Goal: Use online tool/utility

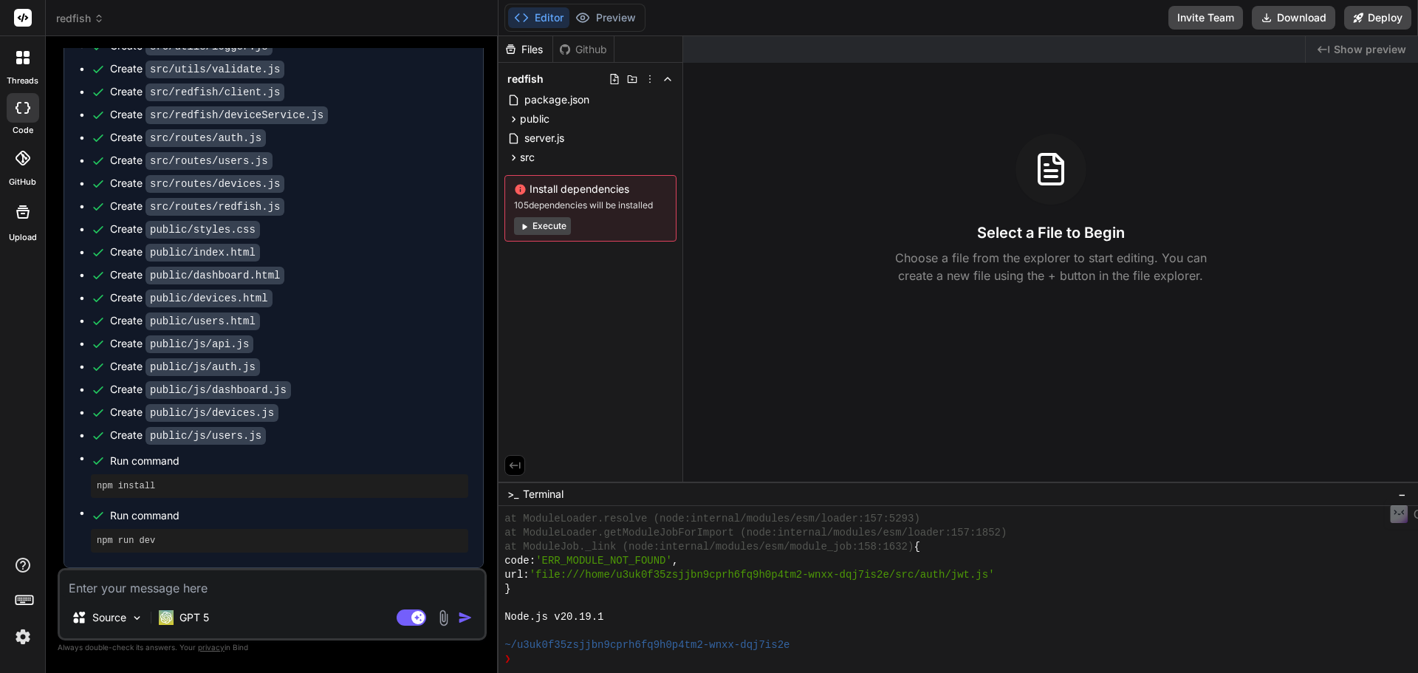
scroll to position [2798, 0]
click at [537, 231] on button "Execute" at bounding box center [542, 226] width 57 height 18
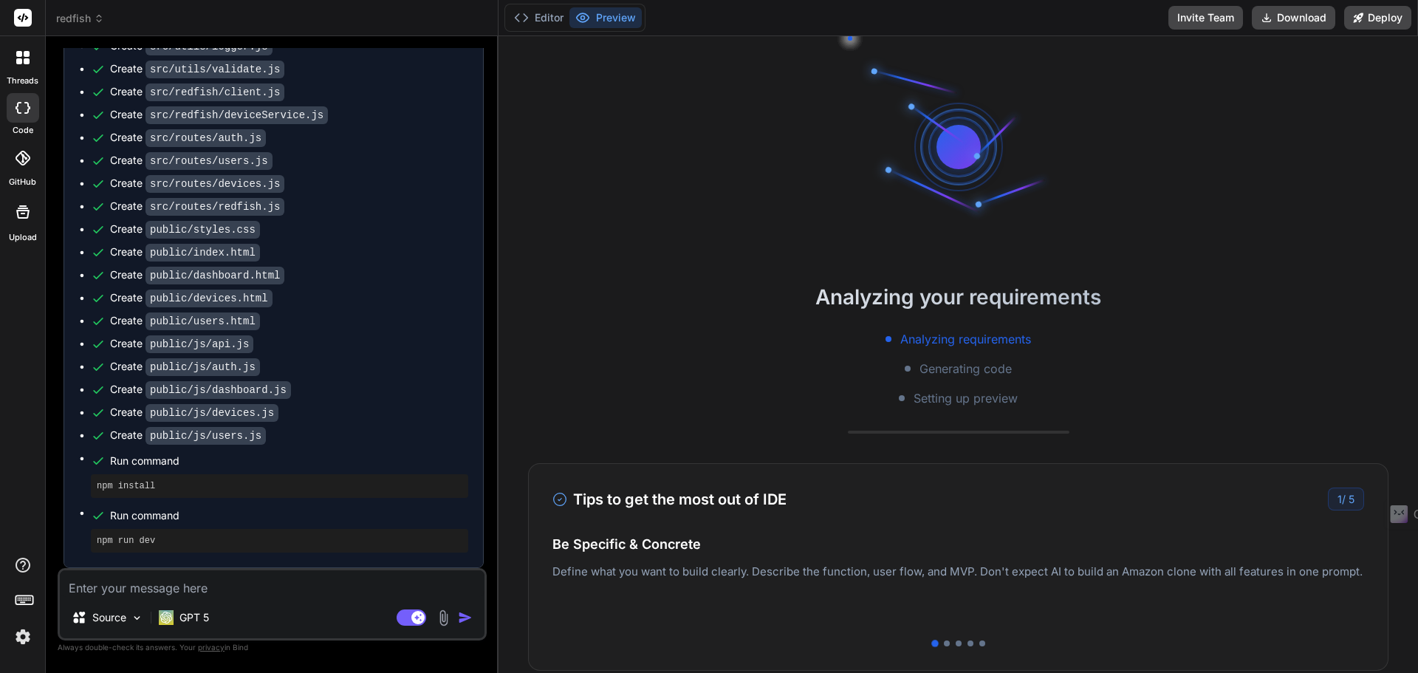
scroll to position [547, 0]
type textarea "x"
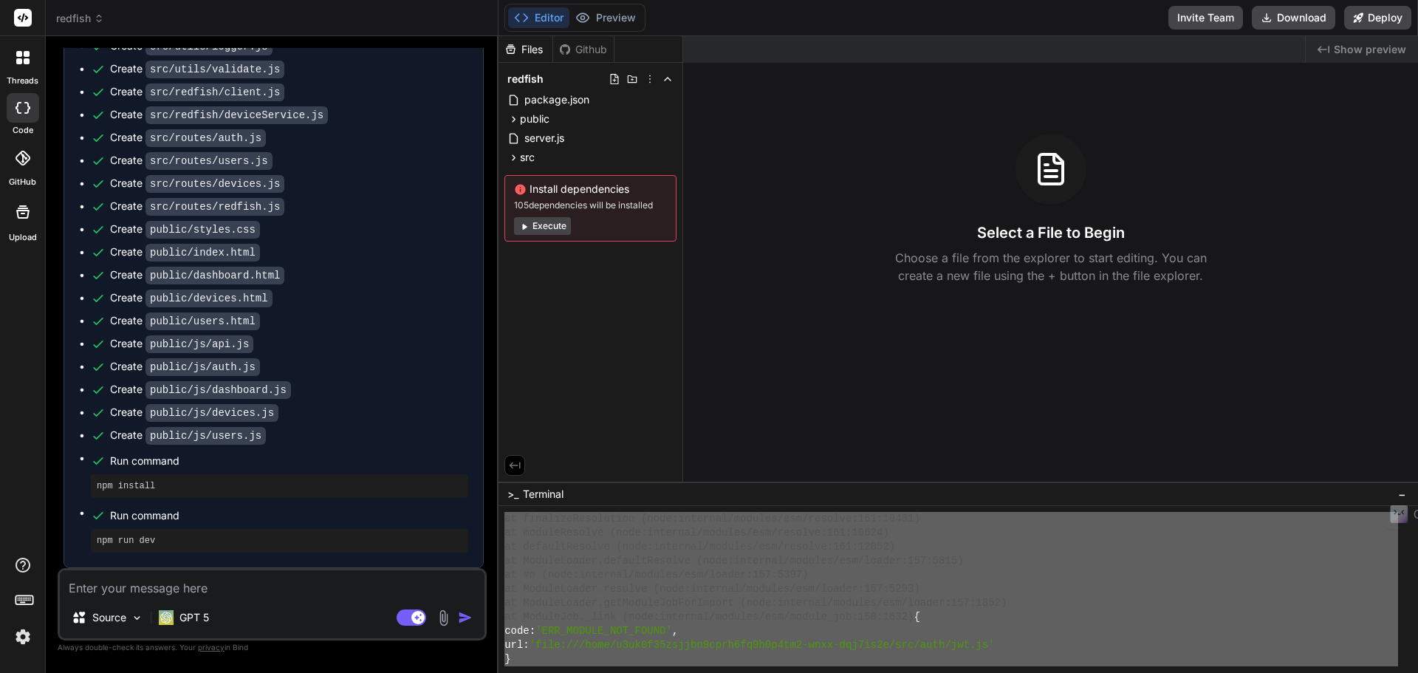
scroll to position [1277, 0]
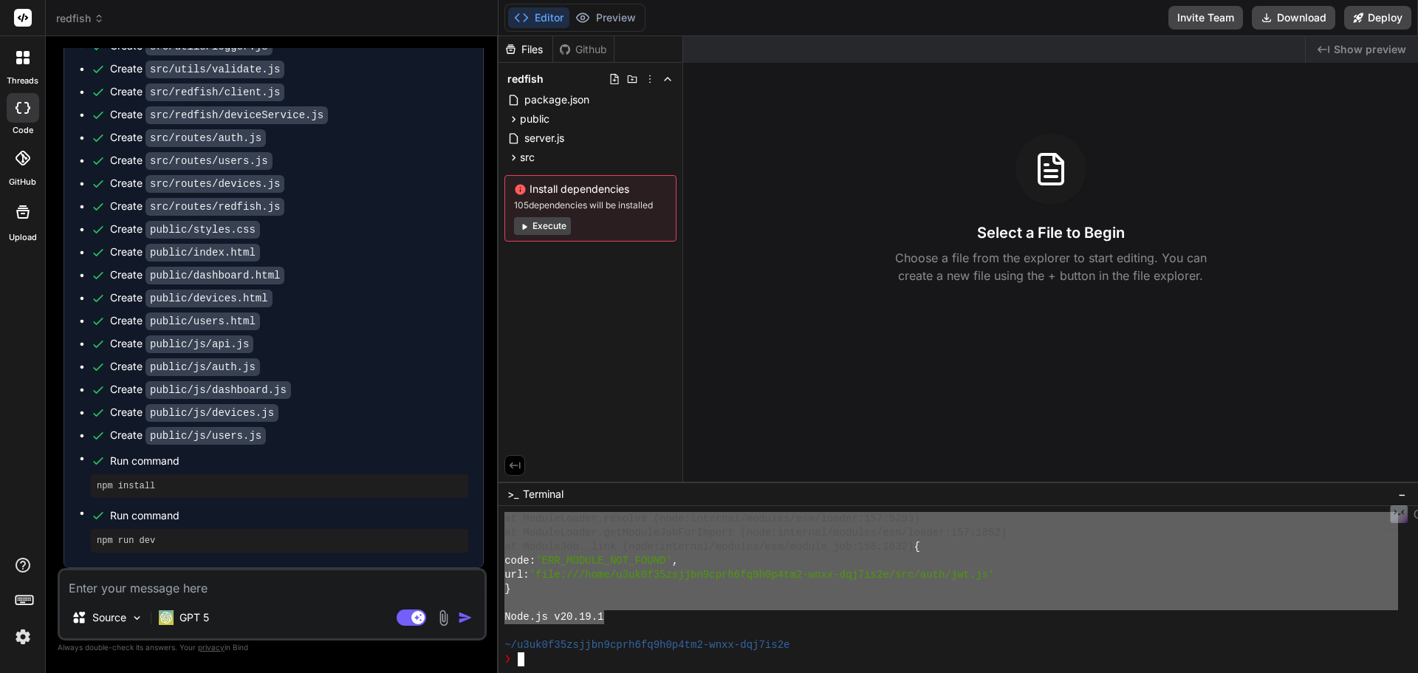
drag, startPoint x: 506, startPoint y: 569, endPoint x: 605, endPoint y: 616, distance: 109.7
type textarea "Error [ERR_MODULE_NOT_FOUND]: Cannot find module '/home/u3uk0f35zsjjbn9cprh6fq9…"
paste textarea "Error [ERR_MODULE_NOT_FOUND]: Cannot find module '/home/u3uk0f35zsjjbn9cprh6fq9…"
type textarea "Error [ERR_MODULE_NOT_FOUND]: Cannot find module '/home/u3uk0f35zsjjbn9cprh6fq9…"
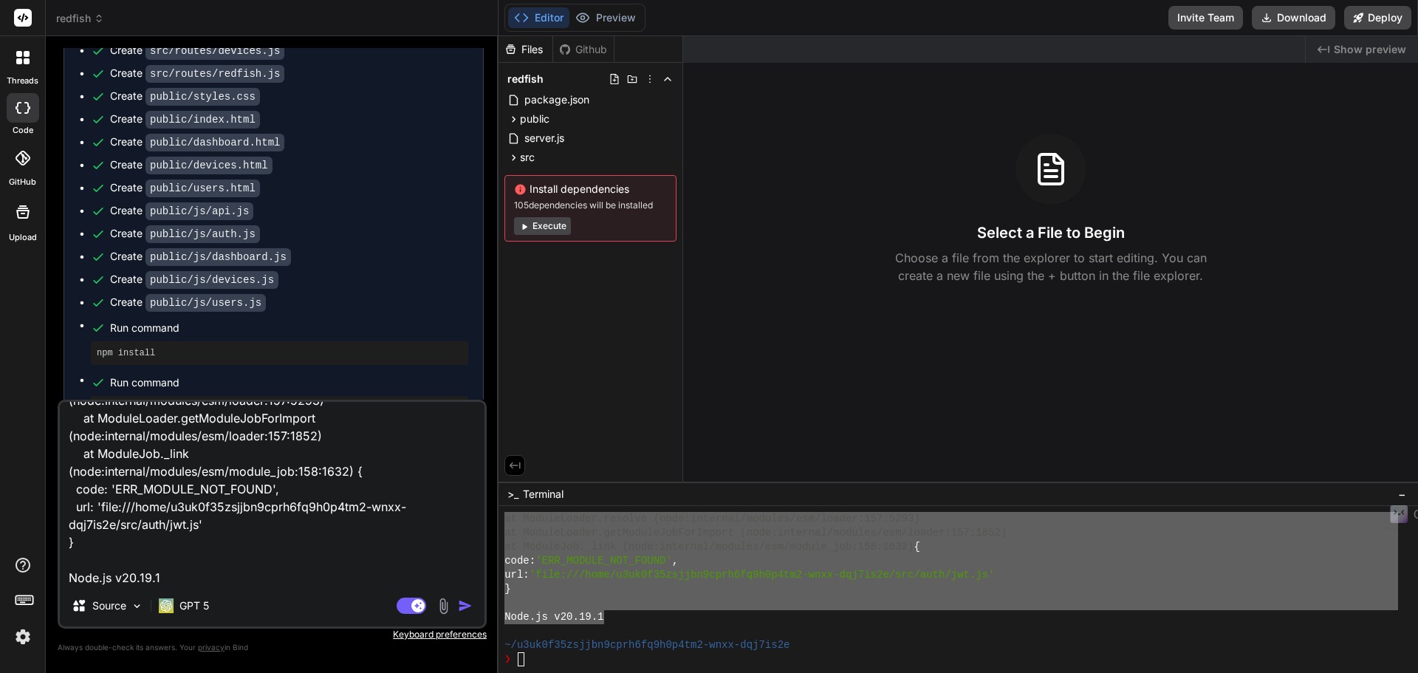
type textarea "x"
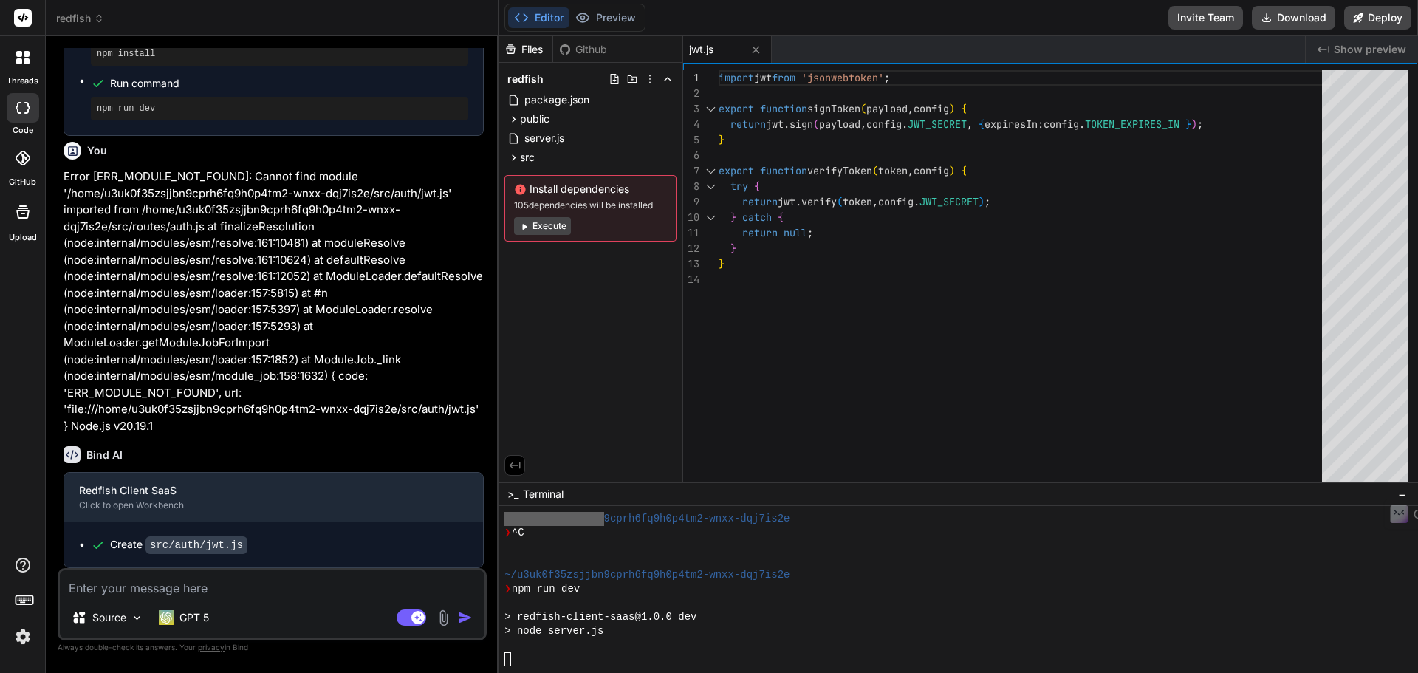
scroll to position [1403, 0]
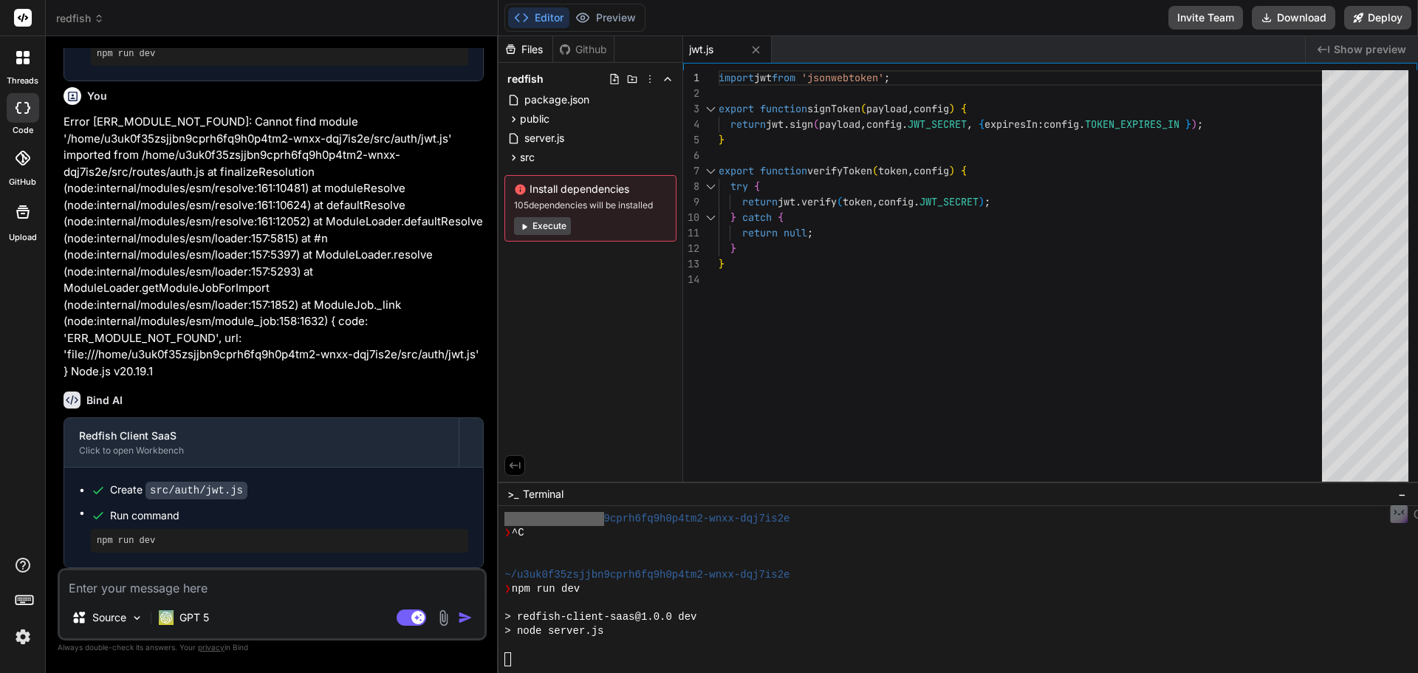
type textarea "x"
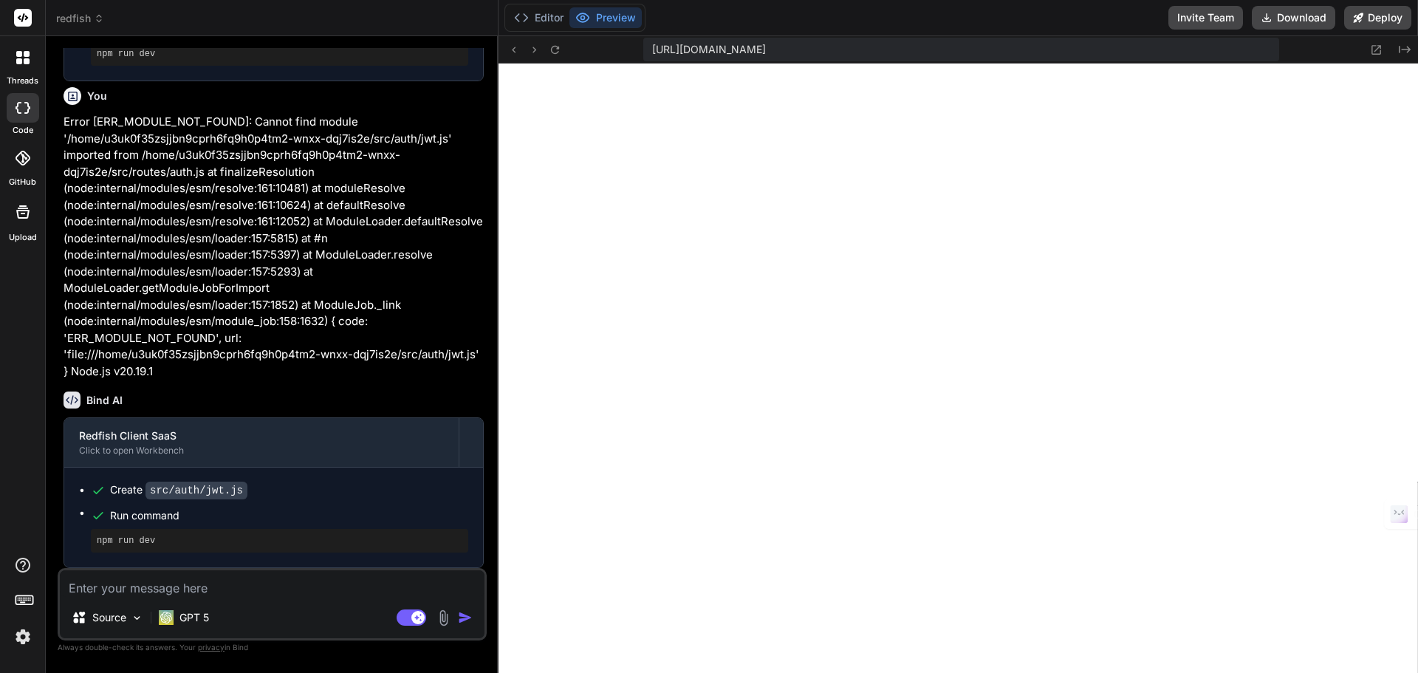
scroll to position [3285, 0]
click at [549, 18] on button "Editor" at bounding box center [538, 17] width 61 height 21
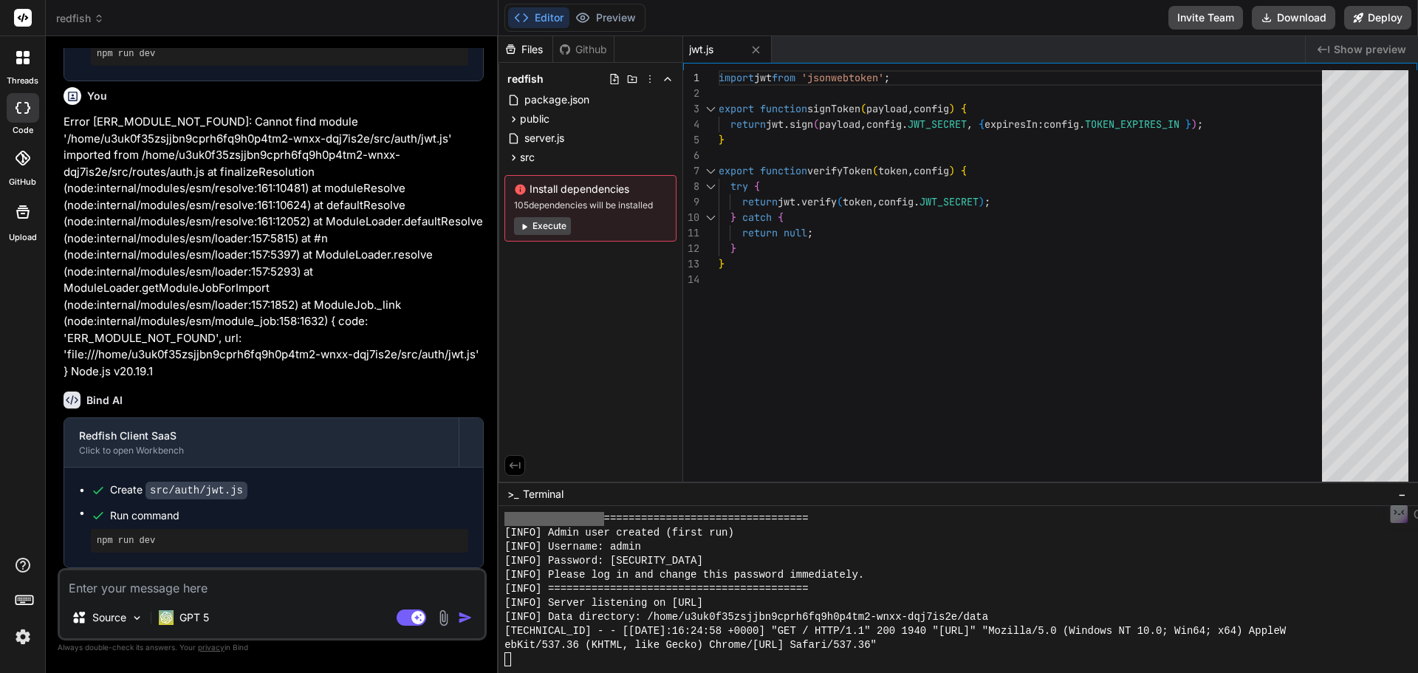
click at [570, 655] on div at bounding box center [952, 659] width 894 height 14
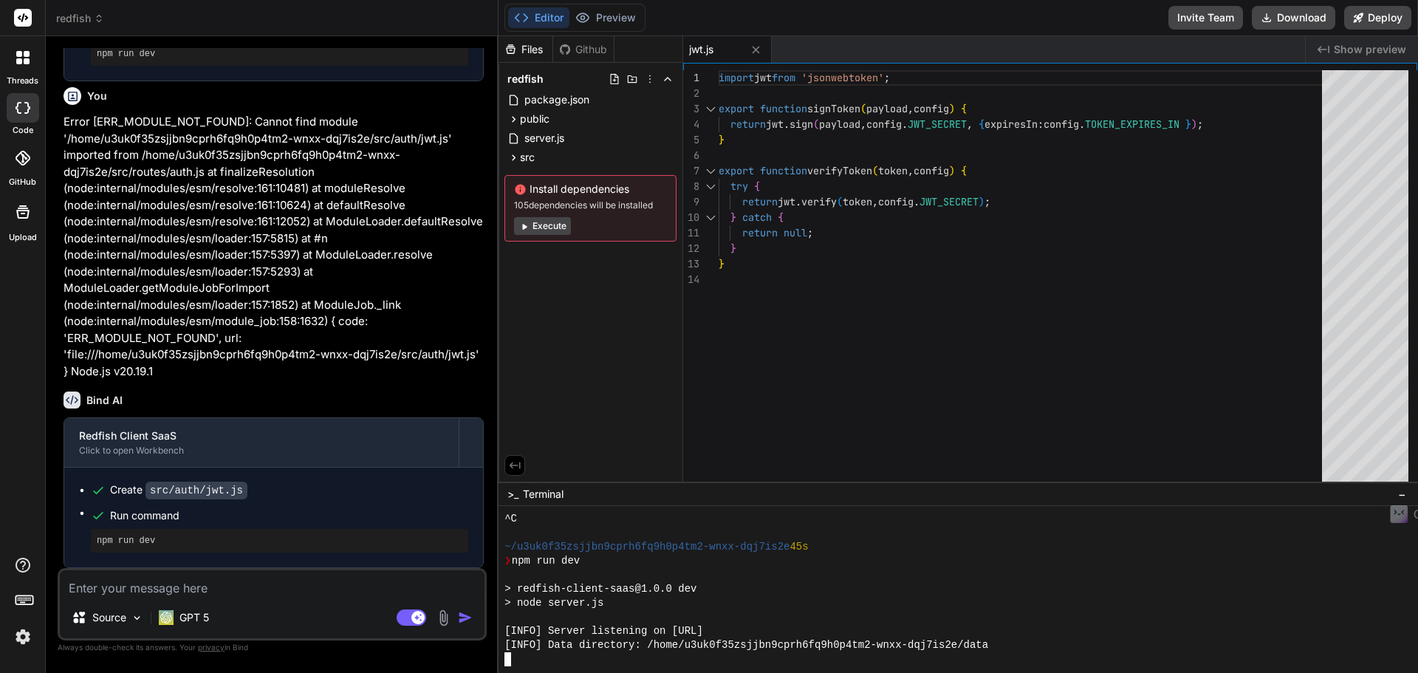
scroll to position [1712, 0]
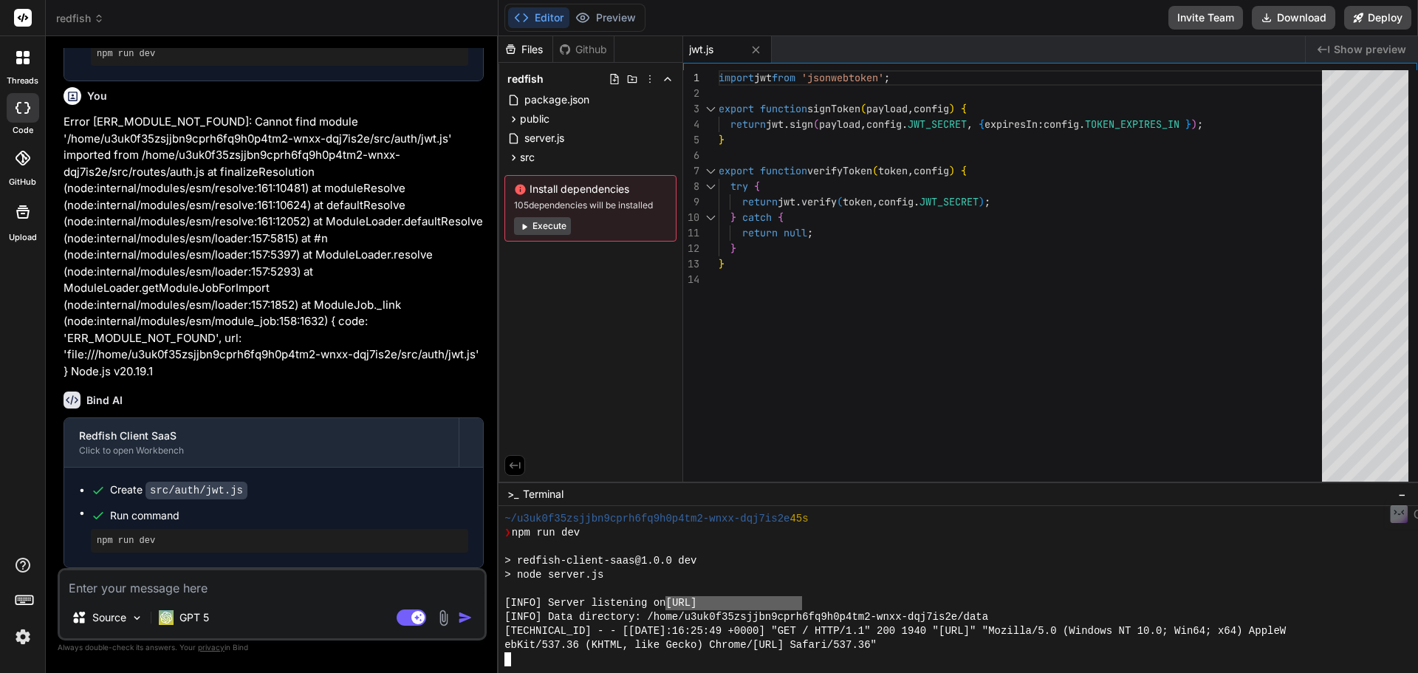
drag, startPoint x: 801, startPoint y: 599, endPoint x: 673, endPoint y: 599, distance: 128.5
type textarea "[URL]"
